Goal: Transaction & Acquisition: Subscribe to service/newsletter

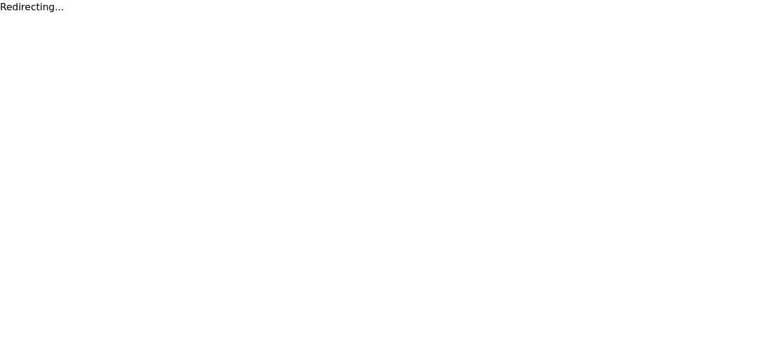
click at [578, 15] on html "Redirecting..." at bounding box center [386, 7] width 773 height 15
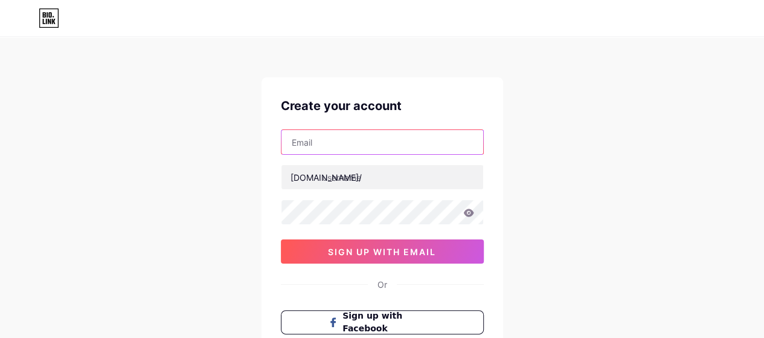
click at [437, 143] on input "text" at bounding box center [383, 142] width 202 height 24
type input "[EMAIL_ADDRESS][DOMAIN_NAME]"
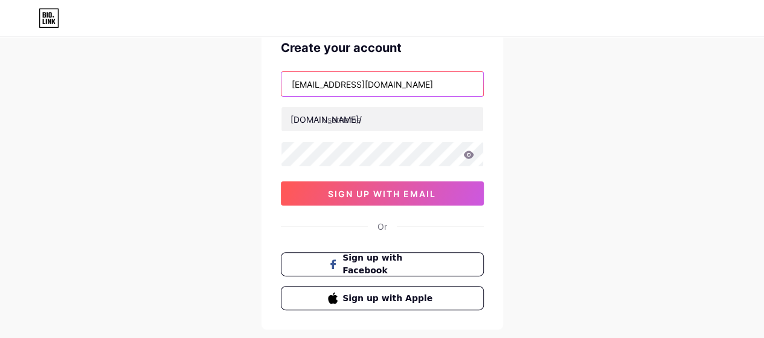
scroll to position [59, 0]
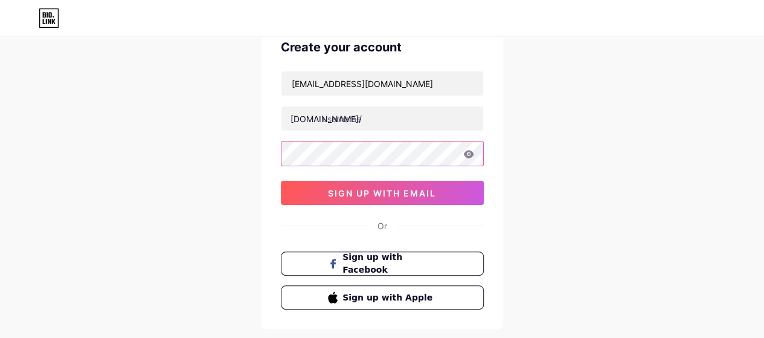
click at [487, 266] on div "Create your account social@oswaalbooks.com bio.link/ 0cAFcWeA6U6cVbLESBc5RF6g6W…" at bounding box center [383, 174] width 242 height 310
